Goal: Find specific page/section

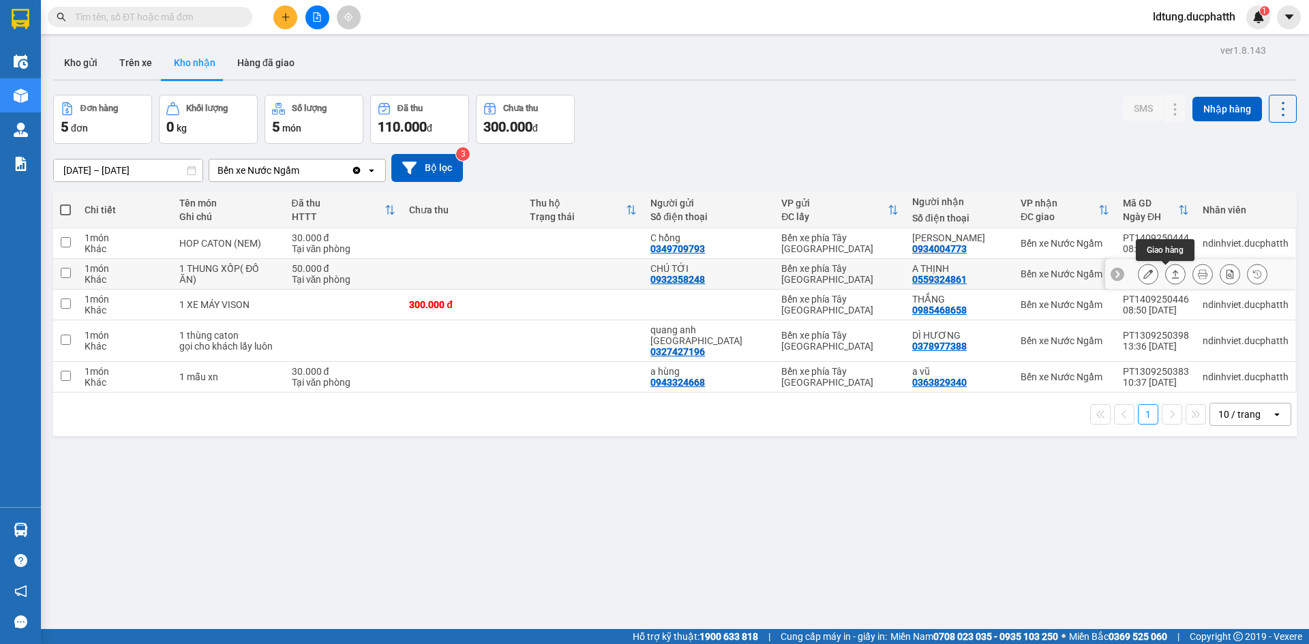
click at [697, 282] on button at bounding box center [1175, 274] width 19 height 24
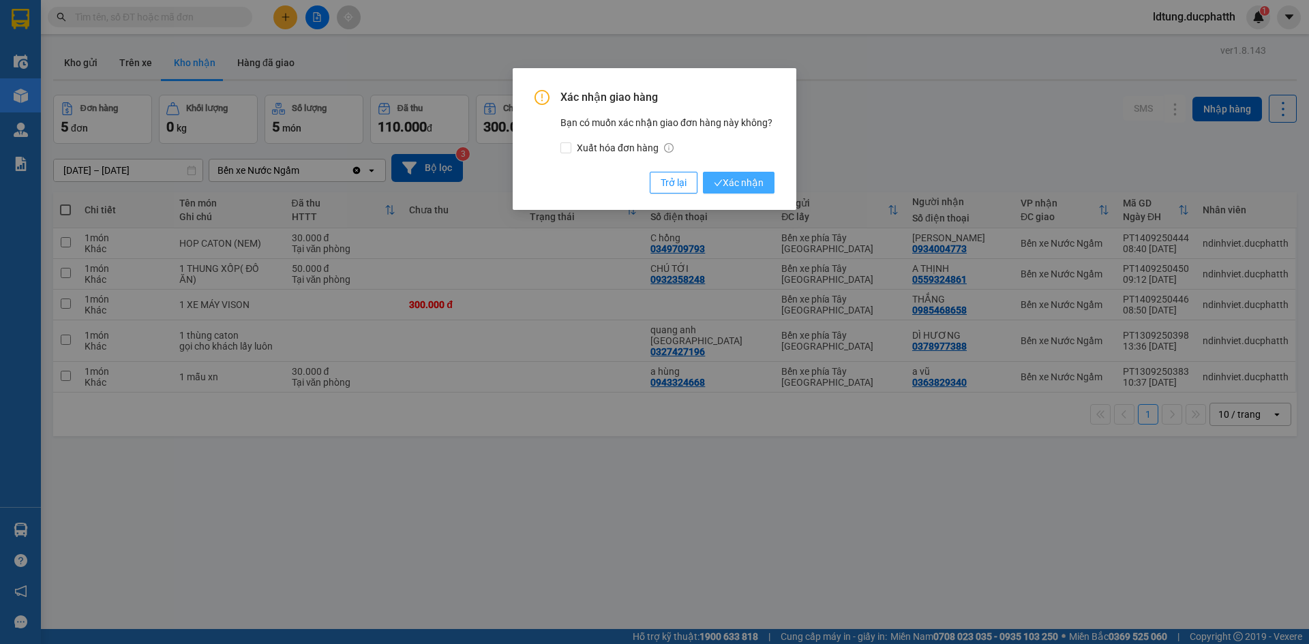
click at [697, 172] on button "Xác nhận" at bounding box center [739, 183] width 72 height 22
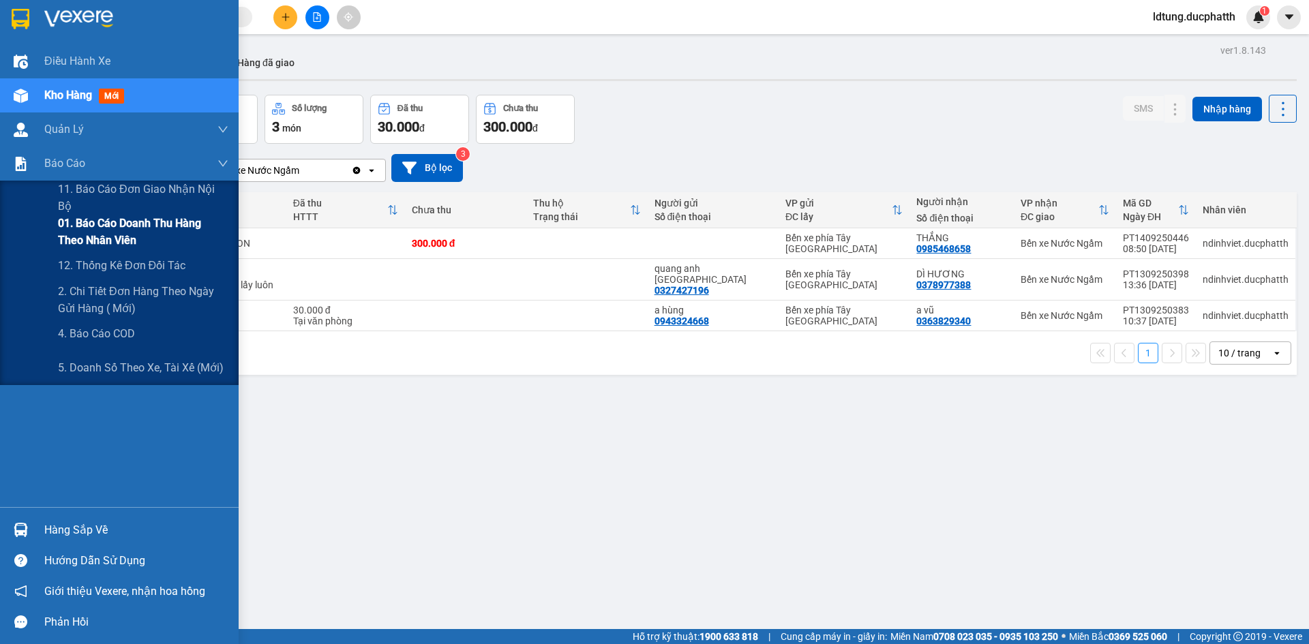
click at [153, 222] on span "01. Báo cáo doanh thu hàng theo nhân viên" at bounding box center [143, 232] width 170 height 34
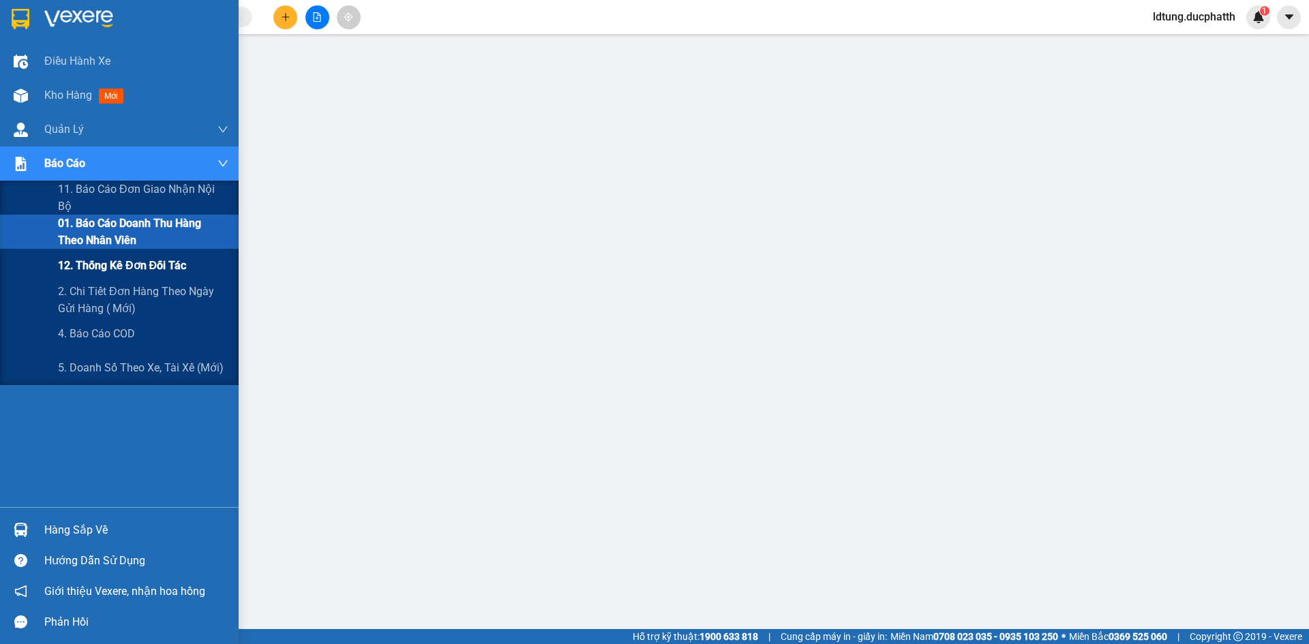
click at [172, 267] on span "12. Thống kê đơn đối tác" at bounding box center [122, 265] width 128 height 17
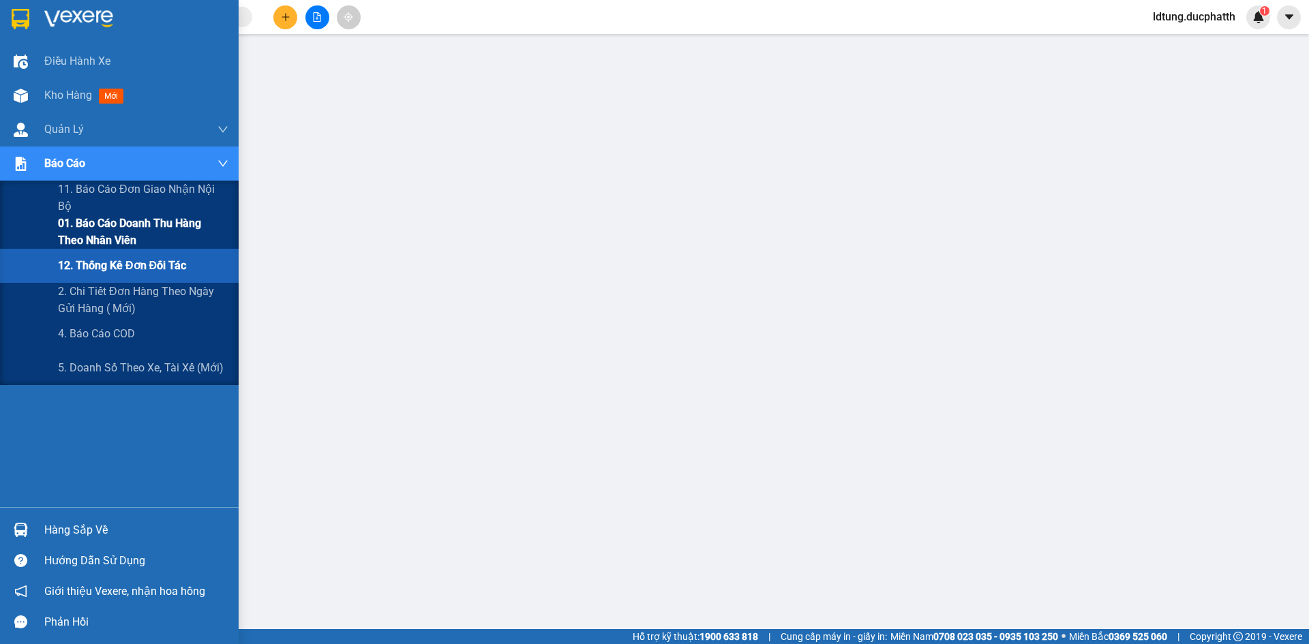
click at [151, 226] on span "01. Báo cáo doanh thu hàng theo nhân viên" at bounding box center [143, 232] width 170 height 34
